Goal: Task Accomplishment & Management: Manage account settings

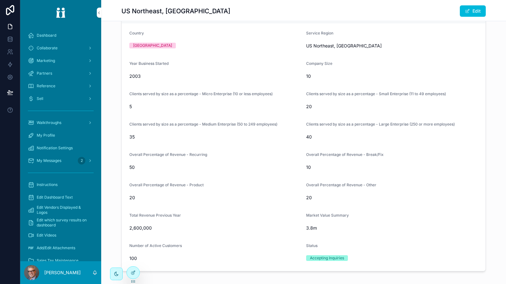
scroll to position [22, 0]
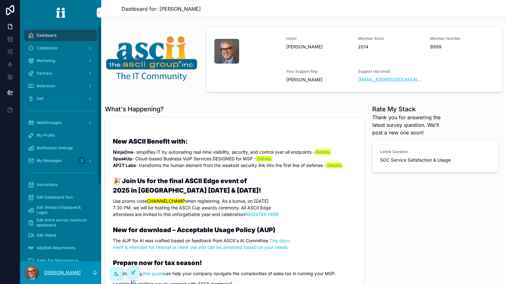
click at [57, 271] on p "[PERSON_NAME]" at bounding box center [62, 273] width 36 height 6
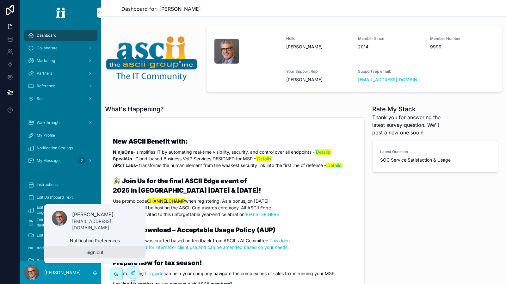
click at [73, 252] on button "Sign out" at bounding box center [94, 252] width 101 height 11
